Goal: Check status: Check status

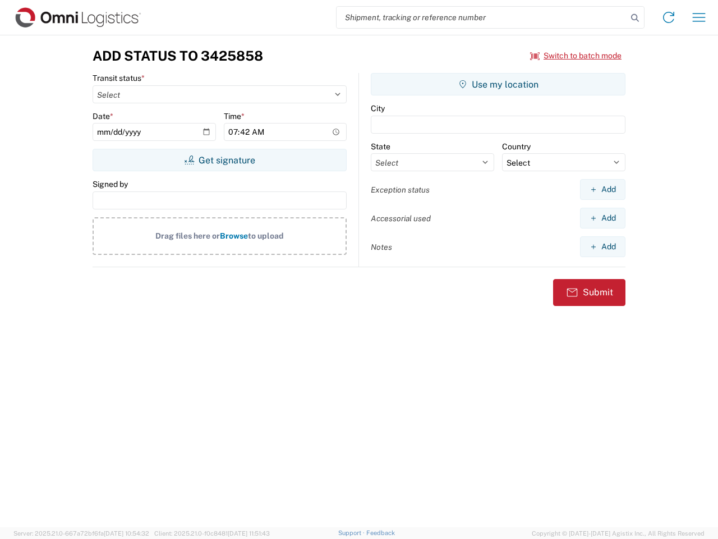
click at [482, 17] on input "search" at bounding box center [482, 17] width 291 height 21
click at [635, 18] on icon at bounding box center [635, 18] width 16 height 16
click at [669, 17] on icon at bounding box center [669, 17] width 18 height 18
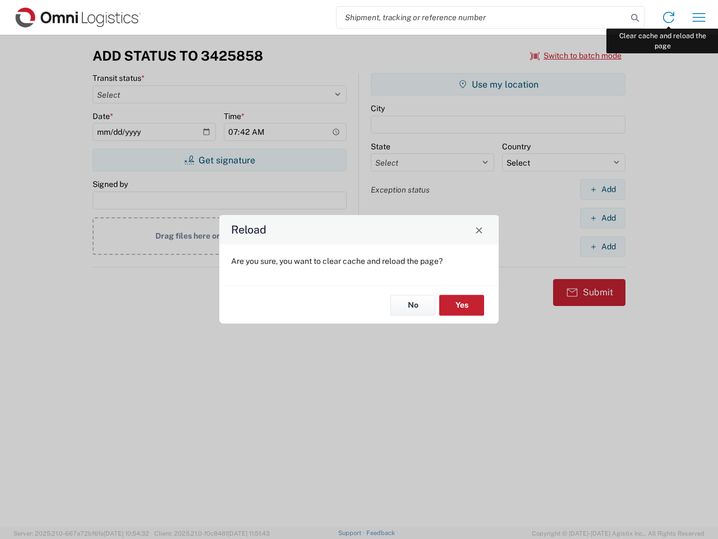
click at [699, 17] on div "Reload Are you sure, you want to clear cache and reload the page? No Yes" at bounding box center [359, 269] width 718 height 539
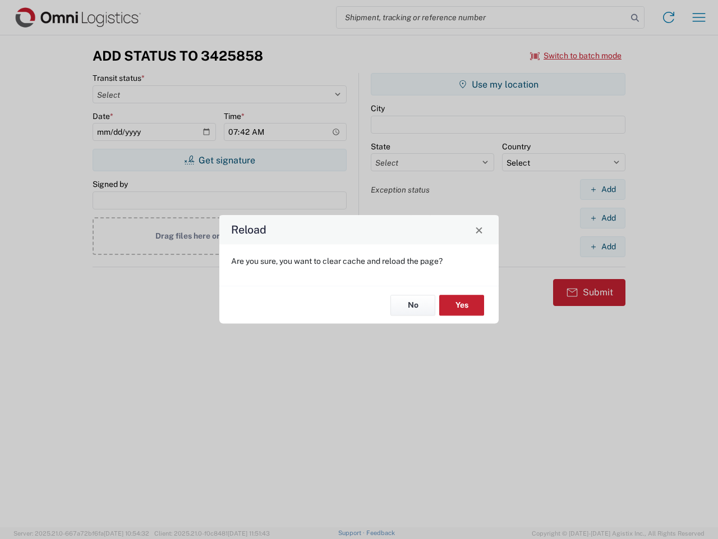
click at [576, 56] on div "Reload Are you sure, you want to clear cache and reload the page? No Yes" at bounding box center [359, 269] width 718 height 539
click at [219, 160] on div "Reload Are you sure, you want to clear cache and reload the page? No Yes" at bounding box center [359, 269] width 718 height 539
click at [498, 84] on div "Reload Are you sure, you want to clear cache and reload the page? No Yes" at bounding box center [359, 269] width 718 height 539
click at [603, 189] on div "Reload Are you sure, you want to clear cache and reload the page? No Yes" at bounding box center [359, 269] width 718 height 539
click at [603, 218] on div "Reload Are you sure, you want to clear cache and reload the page? No Yes" at bounding box center [359, 269] width 718 height 539
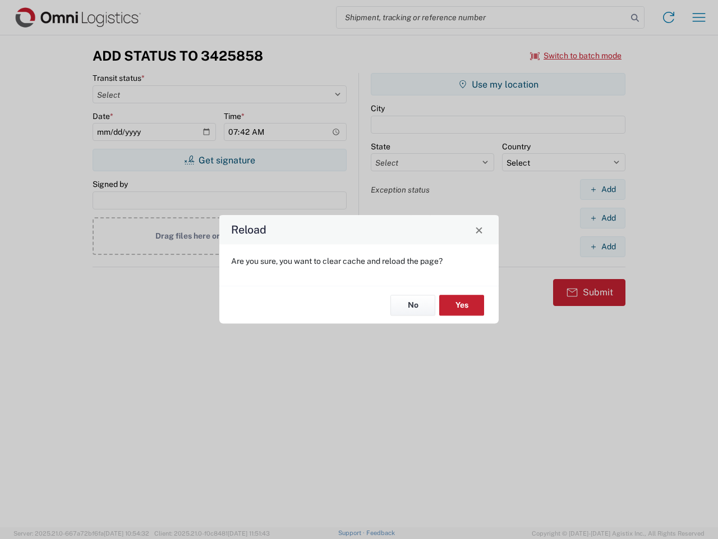
click at [603, 246] on div "Reload Are you sure, you want to clear cache and reload the page? No Yes" at bounding box center [359, 269] width 718 height 539
